Goal: Task Accomplishment & Management: Complete application form

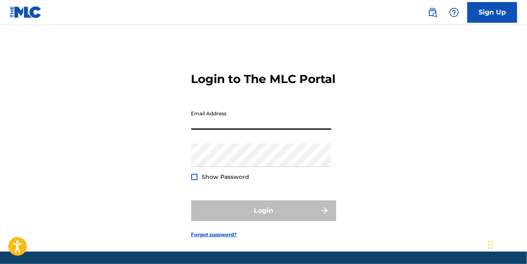
click at [205, 130] on input "Email Address" at bounding box center [261, 118] width 140 height 24
click at [143, 75] on div "Login to The MLC Portal Email Address Password Show Password Login Forgot passw…" at bounding box center [263, 149] width 527 height 206
click at [205, 130] on input "Email Address" at bounding box center [261, 118] width 140 height 24
type input "[DOMAIN_NAME][EMAIL_ADDRESS][DOMAIN_NAME]"
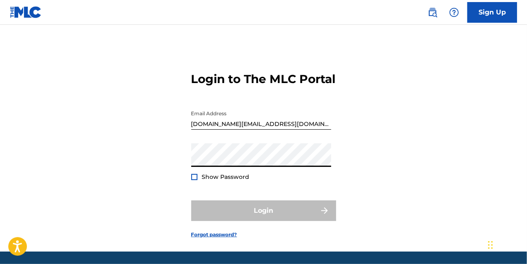
click at [169, 170] on div "Login to The MLC Portal Email Address [DOMAIN_NAME][EMAIL_ADDRESS][DOMAIN_NAME]…" at bounding box center [263, 149] width 527 height 206
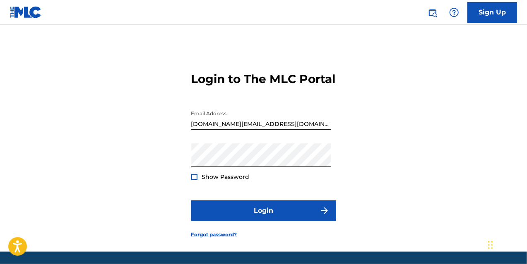
click at [226, 181] on span "Show Password" at bounding box center [226, 176] width 48 height 7
click at [192, 180] on div at bounding box center [194, 177] width 6 height 6
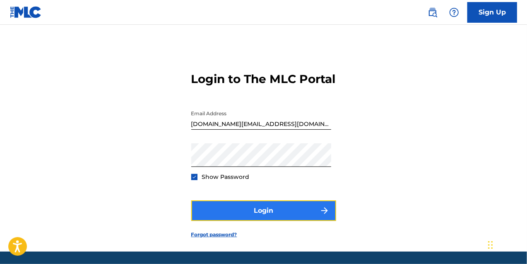
click at [240, 221] on button "Login" at bounding box center [263, 211] width 145 height 21
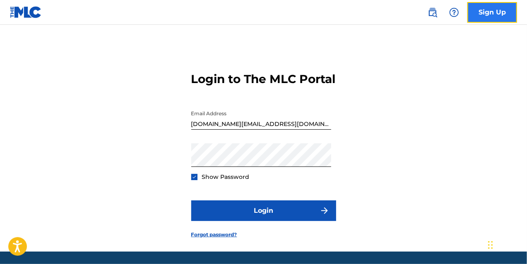
click at [497, 12] on link "Sign Up" at bounding box center [492, 12] width 50 height 21
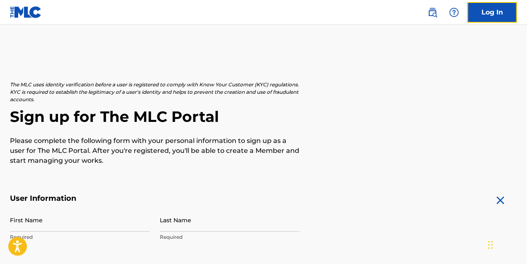
scroll to position [83, 0]
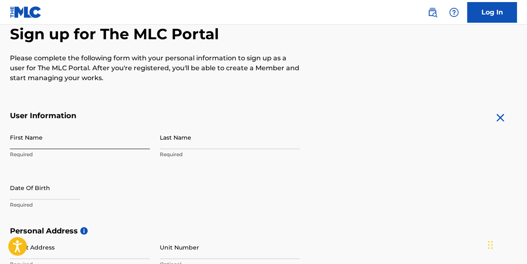
click at [79, 147] on input "First Name" at bounding box center [80, 138] width 140 height 24
type input "Puboptimus"
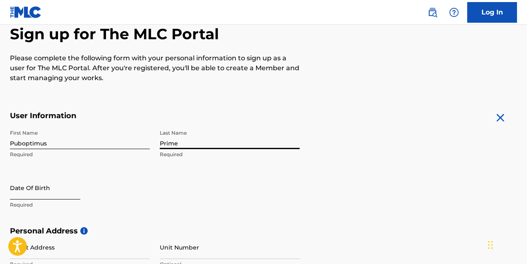
type input "Prime"
click at [26, 197] on input "text" at bounding box center [45, 188] width 70 height 24
select select "9"
select select "2025"
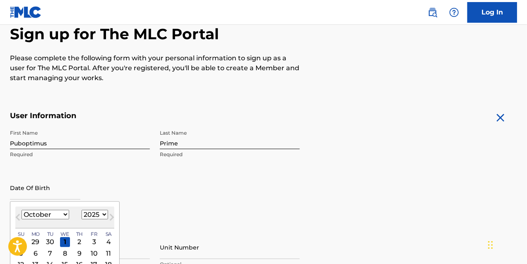
scroll to position [124, 0]
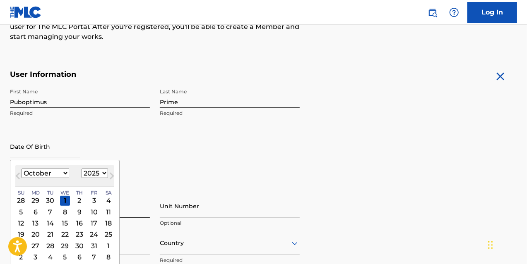
drag, startPoint x: 104, startPoint y: 200, endPoint x: 98, endPoint y: 197, distance: 7.4
click at [104, 200] on div "4" at bounding box center [108, 201] width 10 height 10
type input "[DATE]"
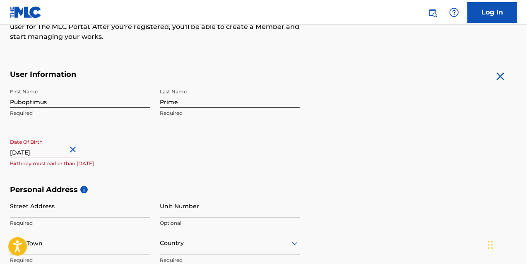
click at [53, 156] on input "[DATE]" at bounding box center [45, 147] width 70 height 24
select select "9"
select select "2025"
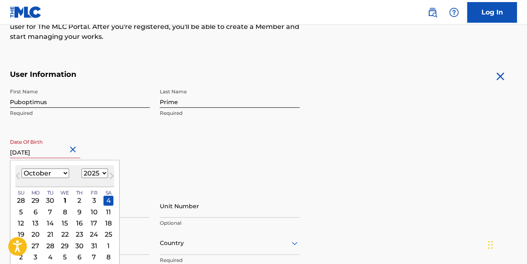
click at [54, 173] on select "January February March April May June July August September October November De…" at bounding box center [46, 174] width 48 height 10
select select "5"
click at [22, 169] on select "January February March April May June July August September October November De…" at bounding box center [46, 174] width 48 height 10
click at [94, 174] on select "1900 1901 1902 1903 1904 1905 1906 1907 1908 1909 1910 1911 1912 1913 1914 1915…" at bounding box center [95, 174] width 26 height 10
select select "1987"
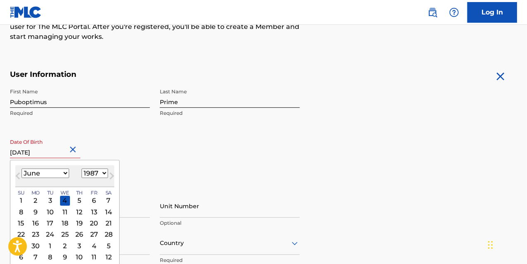
click at [82, 169] on select "1900 1901 1902 1903 1904 1905 1906 1907 1908 1909 1910 1911 1912 1913 1914 1915…" at bounding box center [95, 174] width 26 height 10
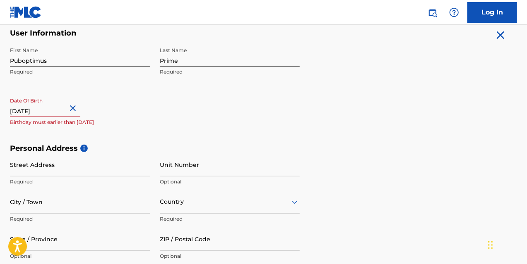
click at [158, 132] on div "First Name Puboptimus Required Last Name Prime Required Date Of Birth [DEMOGRAP…" at bounding box center [155, 93] width 290 height 101
click at [43, 170] on input "Street Address" at bounding box center [80, 165] width 140 height 24
select select "9"
select select "2025"
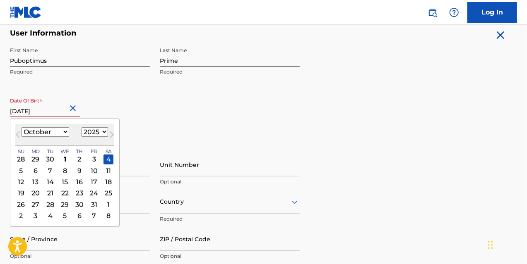
click at [18, 111] on input "[DATE]" at bounding box center [45, 106] width 70 height 24
click at [50, 132] on select "January February March April May June July August September October November De…" at bounding box center [46, 132] width 48 height 10
click at [129, 83] on div "First Name Puboptimus Required Last Name Prime Required Date Of Birth [DEMOGRAP…" at bounding box center [155, 93] width 290 height 101
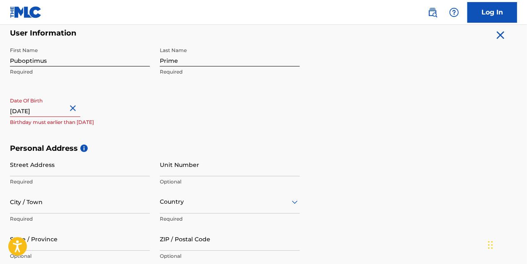
select select "9"
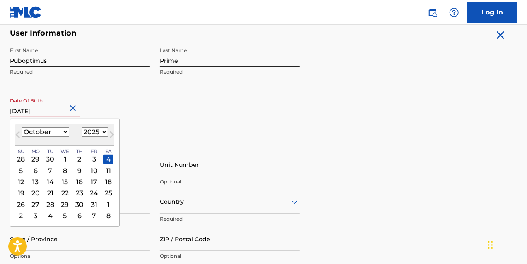
click at [58, 113] on input "[DATE]" at bounding box center [45, 106] width 70 height 24
click at [98, 131] on select "1900 1901 1902 1903 1904 1905 1906 1907 1908 1909 1910 1911 1912 1913 1914 1915…" at bounding box center [95, 132] width 26 height 10
select select "1987"
click at [82, 127] on select "1900 1901 1902 1903 1904 1905 1906 1907 1908 1909 1910 1911 1912 1913 1914 1915…" at bounding box center [95, 132] width 26 height 10
click at [52, 132] on select "January February March April May June July August September October November De…" at bounding box center [46, 132] width 48 height 10
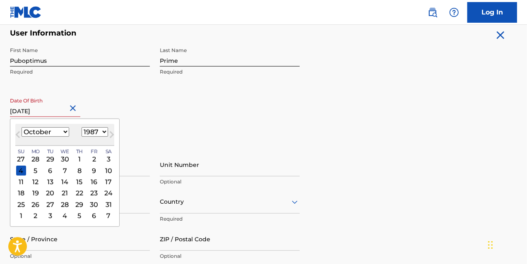
select select "5"
click at [22, 127] on select "January February March April May June July August September October November De…" at bounding box center [46, 132] width 48 height 10
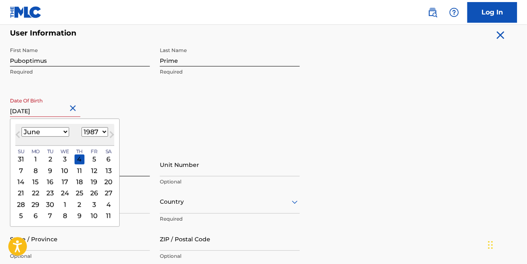
click at [77, 157] on div "4" at bounding box center [79, 159] width 10 height 10
type input "[DATE]"
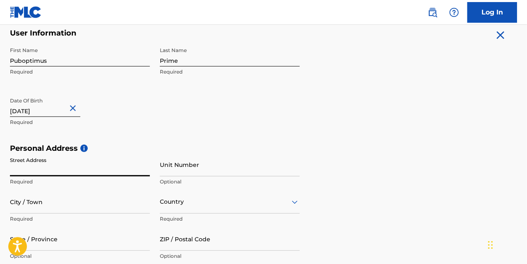
click at [77, 157] on input "Street Address" at bounding box center [80, 165] width 140 height 24
type input "BrickLane"
click at [166, 173] on input "Unit Number" at bounding box center [230, 165] width 140 height 24
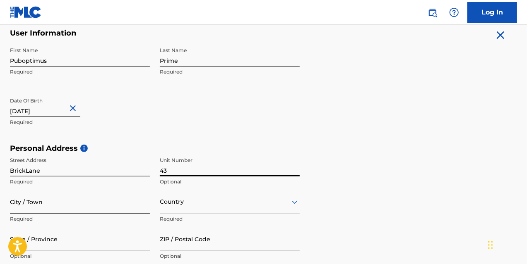
type input "43"
click at [47, 209] on input "City / Town" at bounding box center [80, 202] width 140 height 24
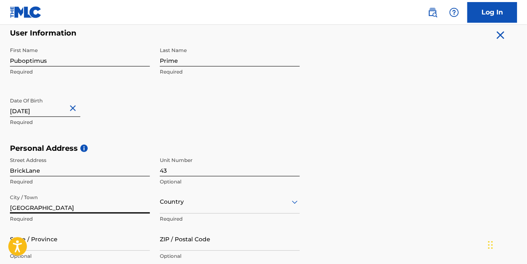
type input "[GEOGRAPHIC_DATA]"
click at [228, 209] on div "option , selected. Select is focused ,type to refine list, press Down to open t…" at bounding box center [230, 202] width 140 height 24
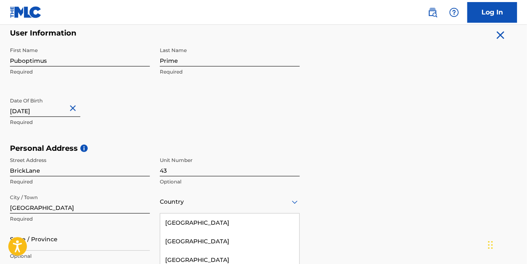
scroll to position [239, 0]
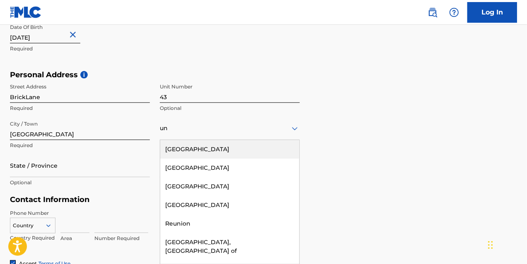
type input "uni"
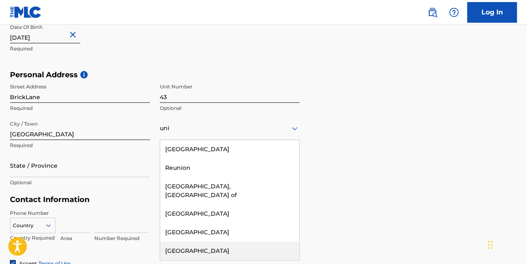
click at [204, 242] on div "[GEOGRAPHIC_DATA]" at bounding box center [229, 251] width 139 height 19
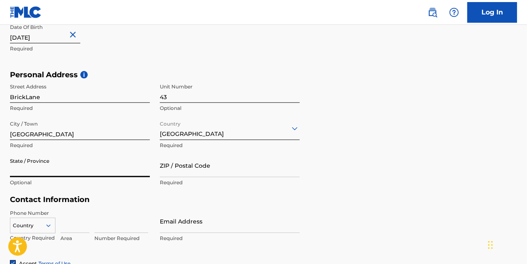
click at [25, 165] on input "State / Province" at bounding box center [80, 166] width 140 height 24
type input "[GEOGRAPHIC_DATA]"
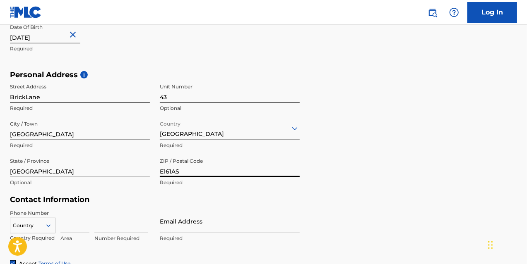
type input "E161AS"
click at [267, 207] on div "Contact Information Phone Number Country Country Required Area Number Required …" at bounding box center [155, 227] width 290 height 65
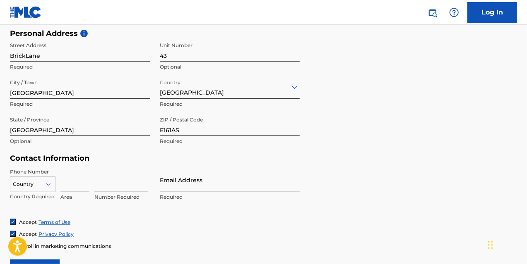
scroll to position [322, 0]
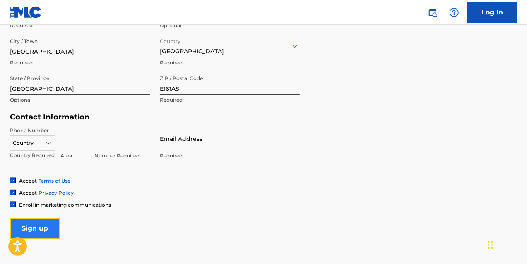
click at [44, 228] on input "Sign up" at bounding box center [35, 228] width 50 height 21
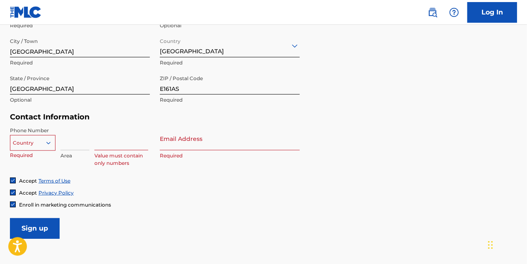
scroll to position [329, 0]
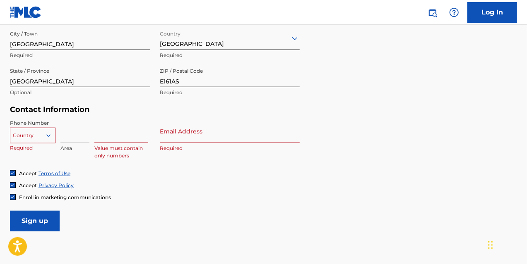
click at [40, 140] on div "option , selected. Select is focused ,type to refine list, press Down to open t…" at bounding box center [33, 134] width 46 height 12
type input "UK"
click at [74, 132] on input at bounding box center [74, 132] width 29 height 24
click at [46, 135] on icon at bounding box center [48, 135] width 4 height 2
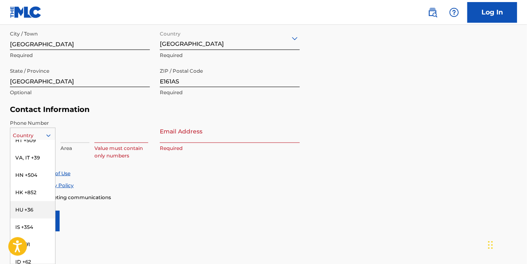
scroll to position [1365, 0]
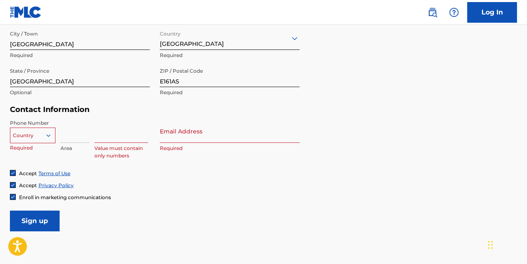
click at [101, 133] on input at bounding box center [121, 132] width 54 height 24
click at [75, 135] on input at bounding box center [74, 132] width 29 height 24
type input "0044"
click at [112, 136] on input at bounding box center [121, 132] width 54 height 24
type input "8888848484"
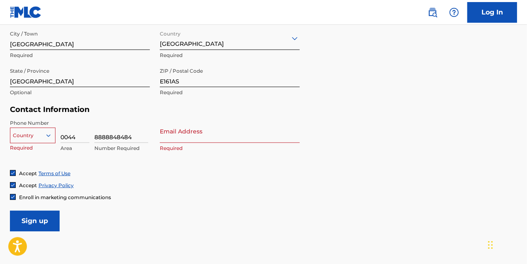
click at [173, 140] on input "Email Address" at bounding box center [230, 132] width 140 height 24
type input "[DOMAIN_NAME][EMAIL_ADDRESS][DOMAIN_NAME]"
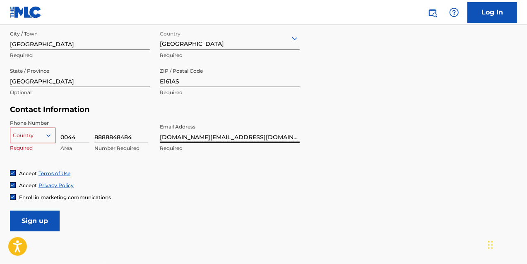
click at [212, 190] on div "Accept Terms of Use Accept Privacy Policy Enroll in marketing communications" at bounding box center [263, 185] width 507 height 31
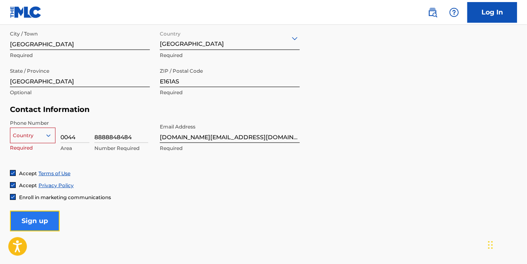
click at [41, 218] on input "Sign up" at bounding box center [35, 221] width 50 height 21
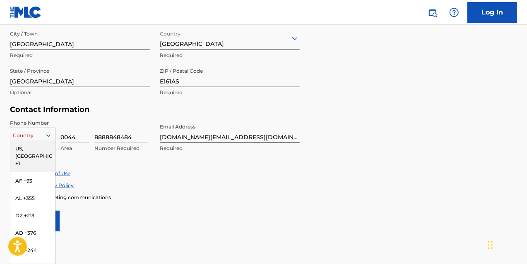
click at [45, 134] on icon at bounding box center [48, 135] width 7 height 7
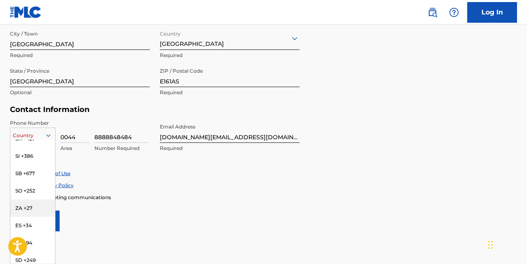
click at [37, 215] on div "ZA +27" at bounding box center [32, 208] width 45 height 17
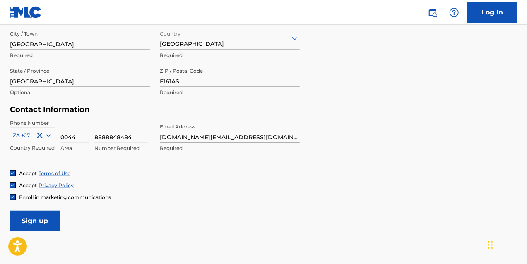
click at [150, 184] on div "Accept Privacy Policy" at bounding box center [263, 185] width 507 height 7
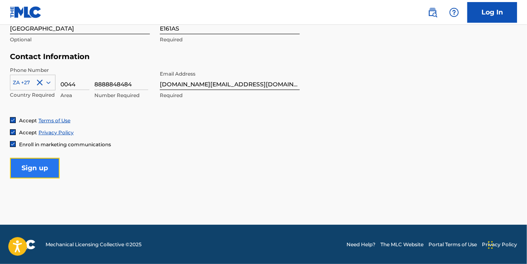
click at [26, 168] on input "Sign up" at bounding box center [35, 168] width 50 height 21
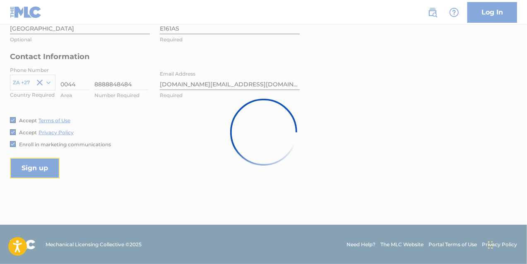
scroll to position [175, 0]
